Goal: Transaction & Acquisition: Purchase product/service

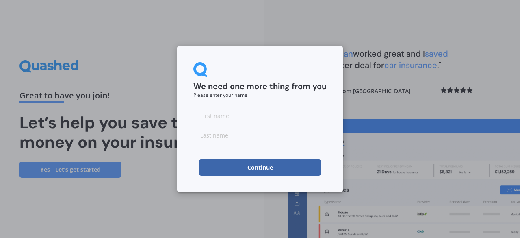
click at [222, 116] on input at bounding box center [260, 115] width 133 height 16
type input "Todd"
type input "Seelen"
click at [270, 167] on button "Continue" at bounding box center [260, 167] width 122 height 16
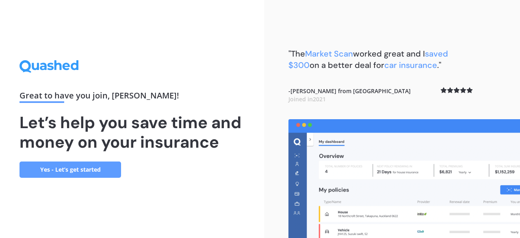
click at [92, 169] on link "Yes - Let’s get started" at bounding box center [71, 169] width 102 height 16
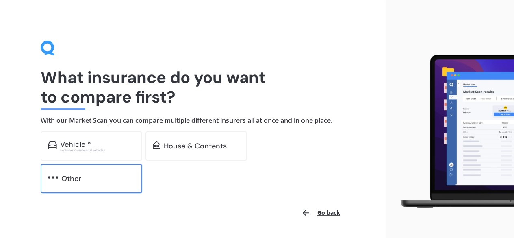
click at [103, 183] on div "Other" at bounding box center [92, 178] width 102 height 29
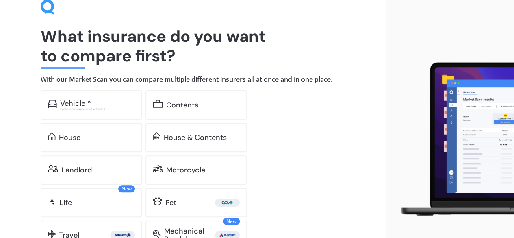
scroll to position [82, 0]
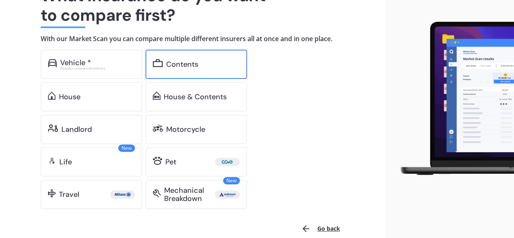
click at [200, 62] on div "Contents" at bounding box center [203, 64] width 74 height 8
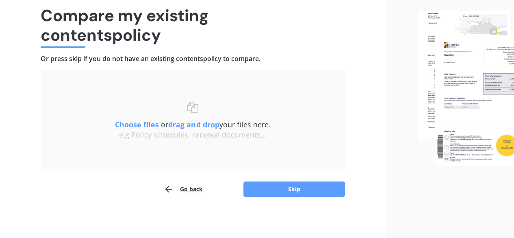
scroll to position [61, 0]
click at [187, 187] on button "Go back" at bounding box center [183, 189] width 39 height 16
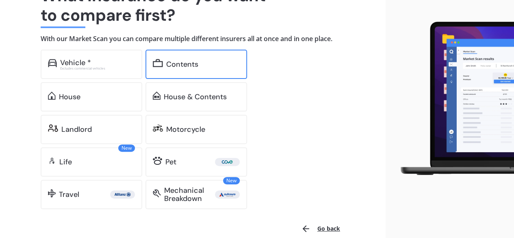
click at [197, 60] on div "Contents" at bounding box center [182, 64] width 32 height 8
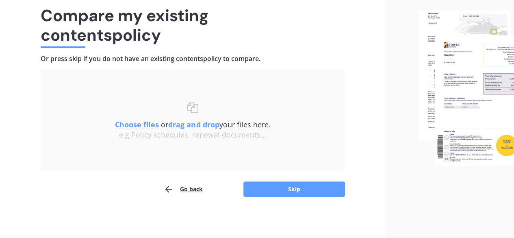
scroll to position [61, 0]
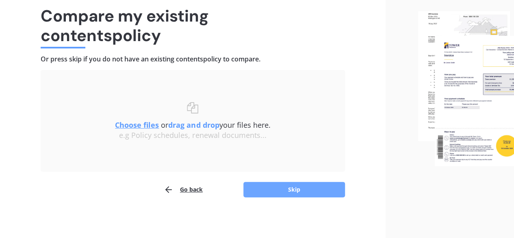
click at [256, 190] on button "Skip" at bounding box center [295, 189] width 102 height 15
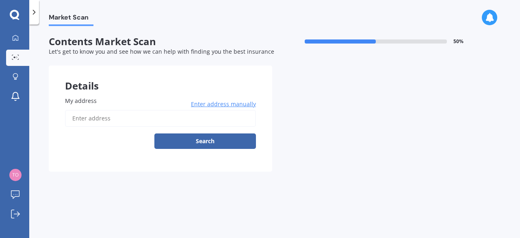
click at [132, 118] on input "My address" at bounding box center [160, 118] width 191 height 17
type input "23 Wilding Avenue, Epsom, Auckland 1023"
